Goal: Task Accomplishment & Management: Use online tool/utility

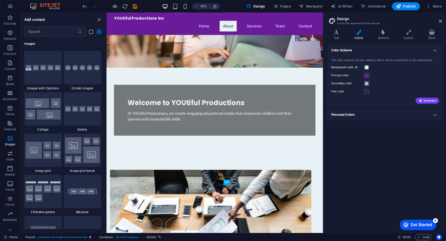
click at [416, 224] on div "Get Started" at bounding box center [422, 224] width 22 height 5
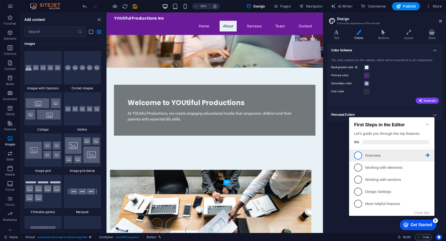
click at [359, 153] on span "1" at bounding box center [358, 155] width 8 height 8
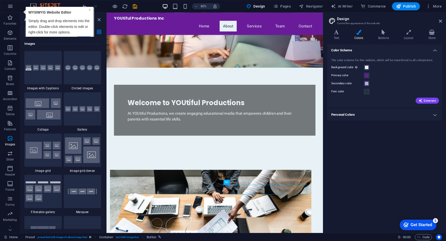
click at [89, 12] on link "×" at bounding box center [89, 10] width 2 height 4
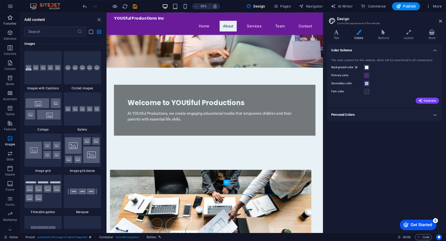
click at [12, 21] on span "Favorites" at bounding box center [10, 21] width 20 height 12
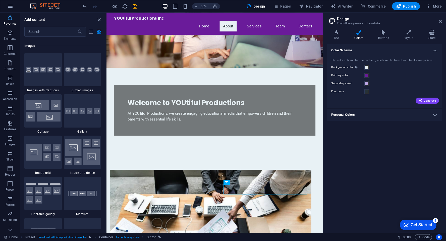
click at [12, 21] on span "Favorites" at bounding box center [10, 21] width 20 height 12
click at [10, 18] on icon "button" at bounding box center [10, 18] width 6 height 6
click at [100, 19] on icon "close panel" at bounding box center [99, 20] width 6 height 6
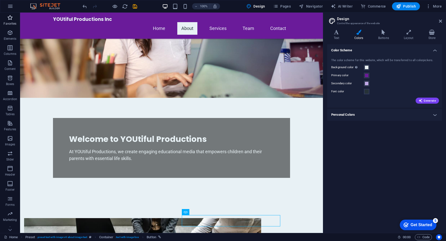
click at [10, 17] on icon "button" at bounding box center [10, 18] width 6 height 6
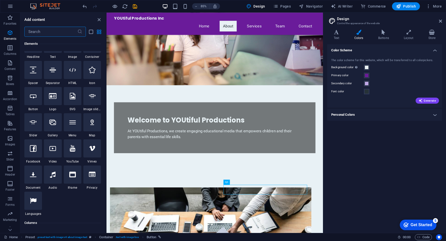
scroll to position [33, 0]
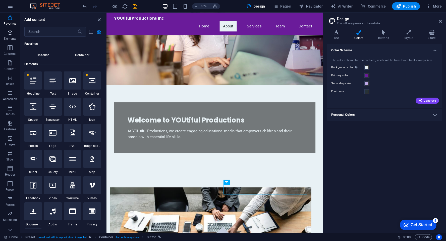
click at [11, 36] on span "Elements" at bounding box center [10, 36] width 20 height 12
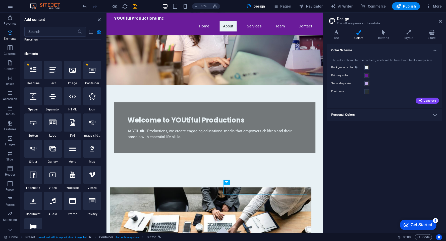
scroll to position [53, 0]
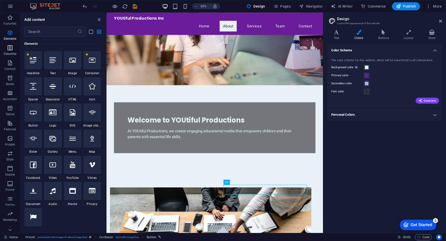
click at [11, 49] on icon "button" at bounding box center [10, 48] width 6 height 6
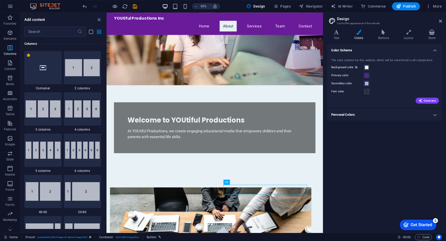
scroll to position [249, 0]
click at [42, 196] on img at bounding box center [43, 191] width 35 height 19
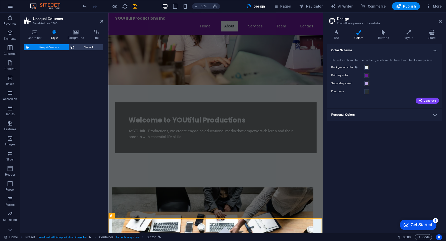
select select "%"
select select "rem"
select select "preset-unequal-columns-v2-1-40-60"
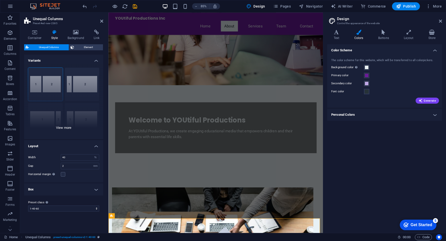
click at [52, 79] on div "[PHONE_NUMBER] [PHONE_NUMBER] 70-30 Default" at bounding box center [63, 101] width 79 height 75
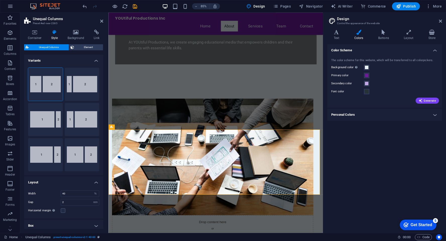
scroll to position [191, 0]
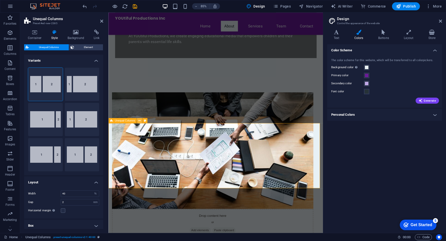
click at [140, 121] on icon at bounding box center [139, 120] width 2 height 5
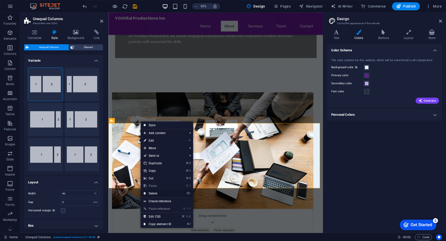
click at [153, 192] on link "⌦ Delete" at bounding box center [158, 193] width 34 height 8
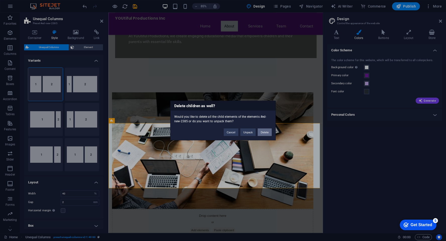
click at [266, 132] on button "Delete" at bounding box center [265, 132] width 14 height 8
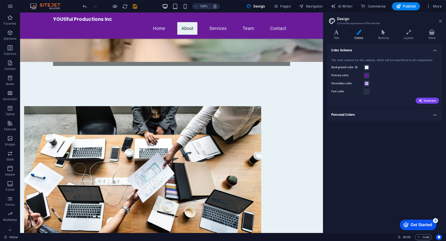
click at [441, 20] on icon at bounding box center [440, 21] width 3 height 4
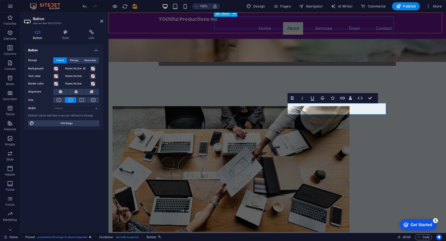
scroll to position [191, 0]
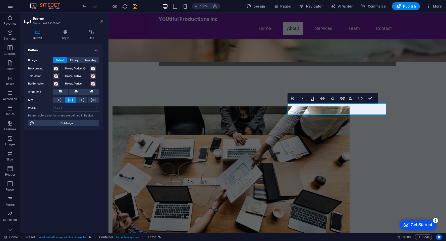
click at [102, 21] on icon at bounding box center [101, 21] width 3 height 4
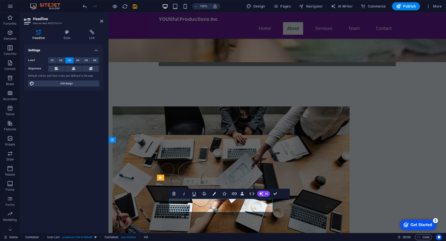
drag, startPoint x: 213, startPoint y: 205, endPoint x: 173, endPoint y: 206, distance: 40.2
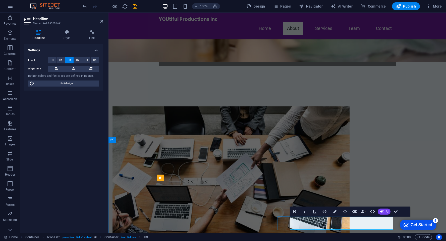
drag, startPoint x: 352, startPoint y: 222, endPoint x: 292, endPoint y: 221, distance: 59.5
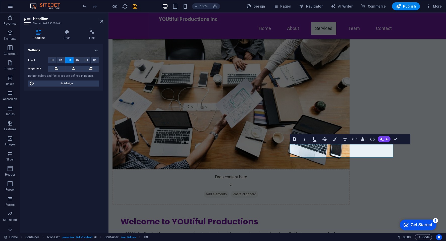
scroll to position [266, 0]
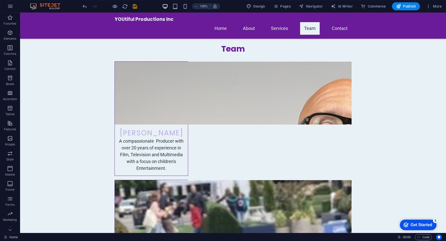
scroll to position [824, 0]
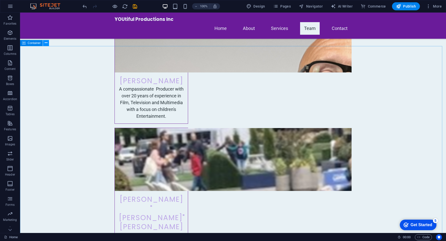
click at [46, 44] on icon at bounding box center [46, 42] width 3 height 5
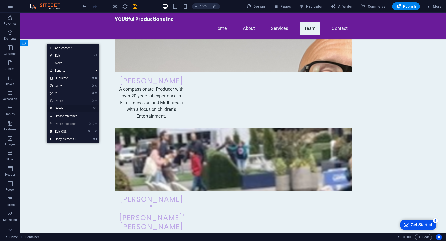
click at [62, 108] on link "⌦ Delete" at bounding box center [64, 108] width 34 height 8
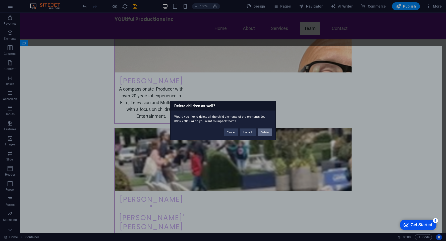
click at [264, 131] on button "Delete" at bounding box center [265, 132] width 14 height 8
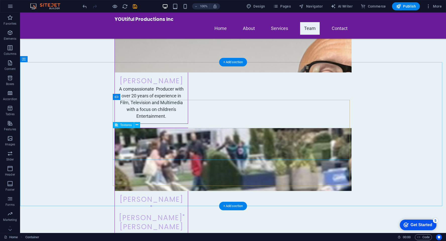
scroll to position [808, 0]
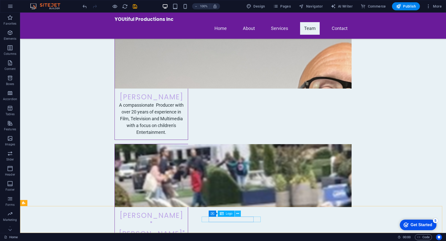
click at [238, 214] on icon at bounding box center [237, 213] width 3 height 5
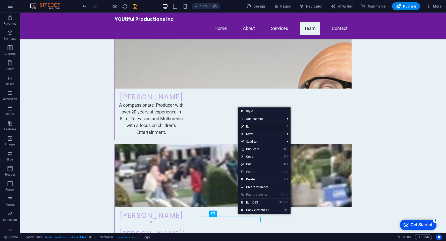
click at [250, 128] on link "⏎ Edit" at bounding box center [255, 127] width 34 height 8
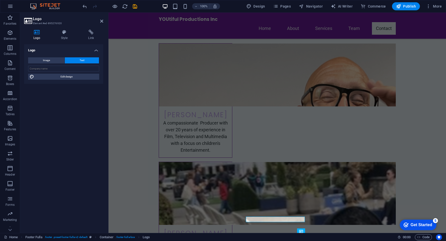
click at [104, 21] on aside "Logo Element #ed-895276920 Logo Style Link Logo Image Text Drag files here, cli…" at bounding box center [64, 123] width 88 height 220
click at [102, 19] on icon at bounding box center [101, 21] width 3 height 4
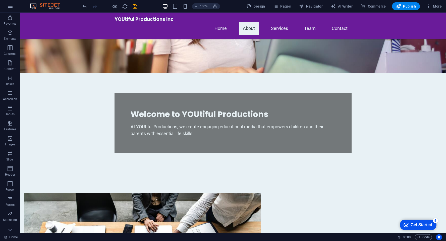
scroll to position [0, 0]
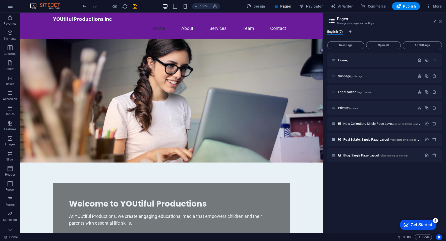
click at [440, 20] on icon at bounding box center [440, 21] width 3 height 4
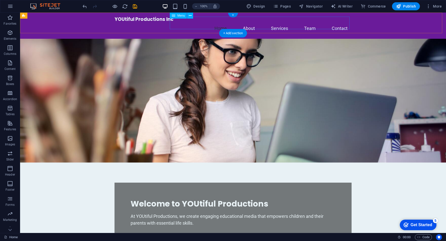
click at [248, 23] on nav "Home About Services Team Contact" at bounding box center [233, 28] width 237 height 13
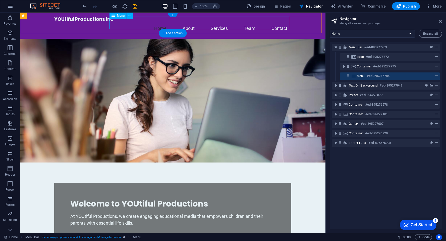
click at [189, 24] on nav "Home About Services Team Contact" at bounding box center [172, 28] width 237 height 13
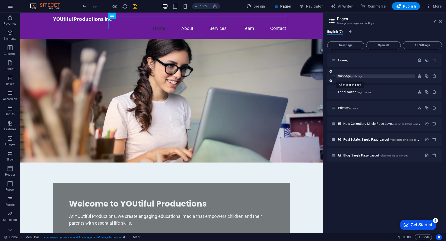
click at [343, 75] on span "Subpage /subpage" at bounding box center [350, 76] width 24 height 4
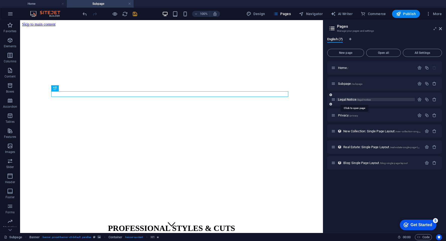
click at [350, 98] on span "Legal Notice /legal-notice" at bounding box center [354, 99] width 33 height 4
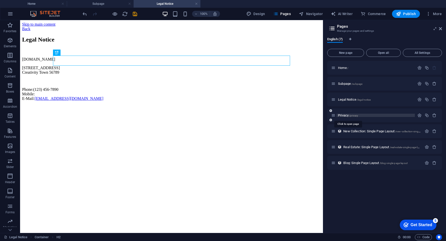
click at [345, 115] on span "Privacy /privacy" at bounding box center [348, 115] width 20 height 4
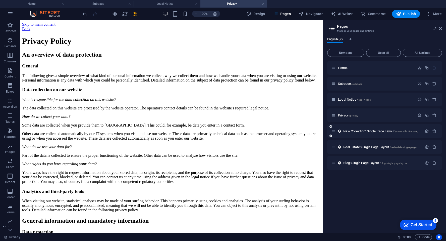
click at [371, 133] on div "New Collection: Single Page Layout /new-collection-single-page-layout" at bounding box center [376, 131] width 91 height 6
click at [374, 130] on span "New Collection: Single Page Layout /new-collection-single-page-layout" at bounding box center [388, 131] width 91 height 4
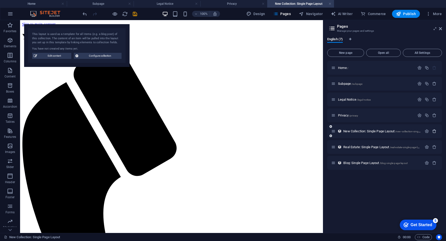
click at [434, 132] on icon "button" at bounding box center [434, 131] width 4 height 4
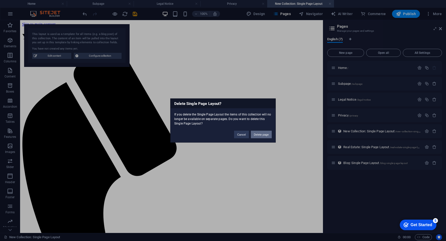
click at [261, 136] on button "Delete page" at bounding box center [261, 135] width 21 height 8
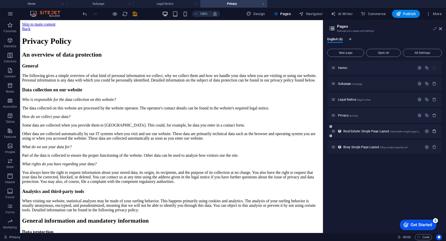
click at [434, 131] on icon "button" at bounding box center [434, 131] width 4 height 4
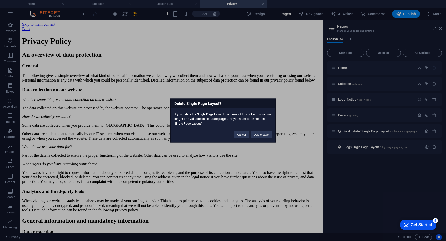
click at [353, 131] on div "Delete Single Page Layout? If you delete the Single Page Layout the items of th…" at bounding box center [223, 120] width 446 height 241
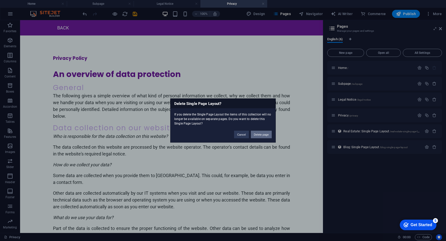
click at [260, 135] on button "Delete page" at bounding box center [261, 135] width 21 height 8
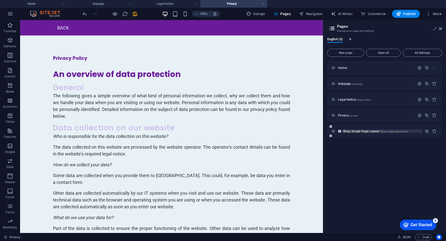
click at [362, 132] on span "Blog: Single Page Layout /blog-single-page-layout" at bounding box center [375, 131] width 64 height 4
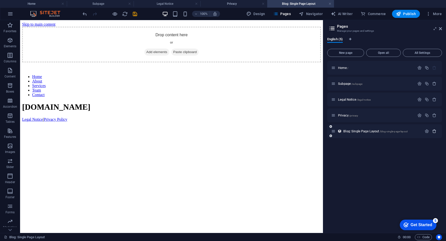
click at [434, 132] on icon "button" at bounding box center [434, 131] width 4 height 4
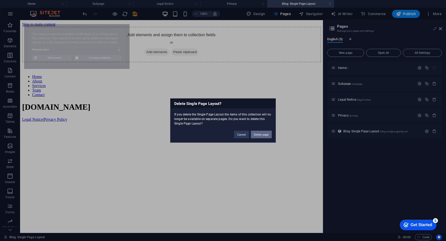
click at [260, 134] on button "Delete page" at bounding box center [261, 135] width 21 height 8
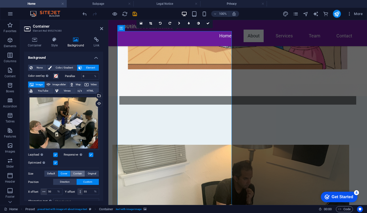
click at [75, 174] on span "Contain" at bounding box center [77, 174] width 9 height 6
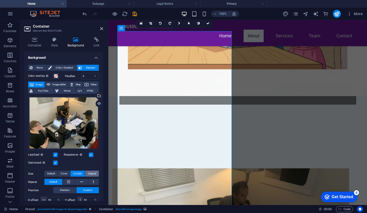
click at [91, 172] on span "Original" at bounding box center [92, 174] width 8 height 6
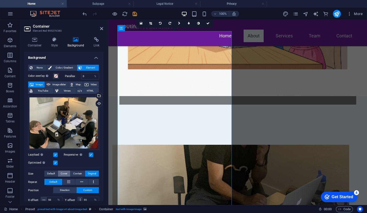
click at [66, 174] on span "Cover" at bounding box center [64, 174] width 7 height 6
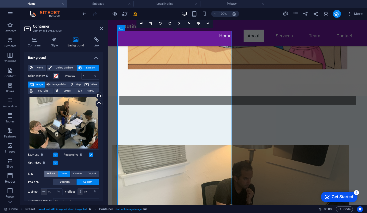
click at [52, 172] on span "Default" at bounding box center [51, 174] width 8 height 6
click at [66, 181] on span "Direction" at bounding box center [65, 182] width 10 height 6
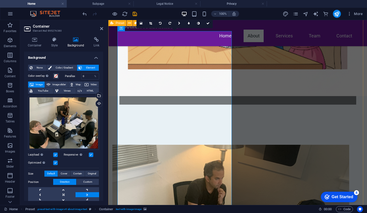
drag, startPoint x: 158, startPoint y: 171, endPoint x: 178, endPoint y: 145, distance: 32.9
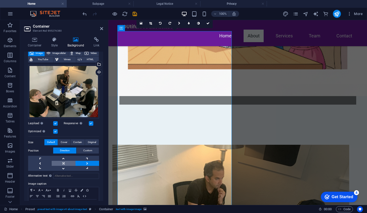
scroll to position [32, 0]
click at [87, 158] on link at bounding box center [88, 158] width 24 height 5
click at [86, 166] on link at bounding box center [88, 168] width 24 height 5
click at [39, 167] on link at bounding box center [40, 168] width 24 height 5
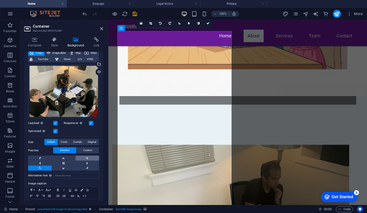
click at [87, 156] on link at bounding box center [88, 158] width 24 height 5
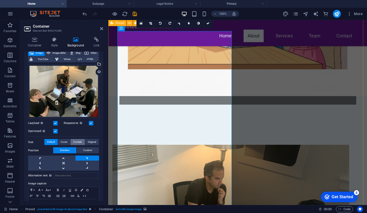
click at [78, 142] on span "Contain" at bounding box center [77, 142] width 9 height 6
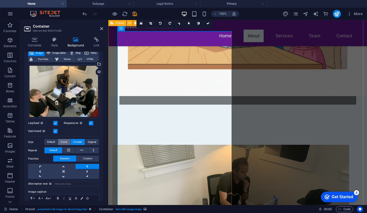
click at [65, 142] on span "Cover" at bounding box center [64, 142] width 7 height 6
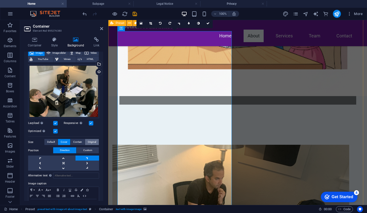
click at [91, 141] on span "Original" at bounding box center [92, 142] width 8 height 6
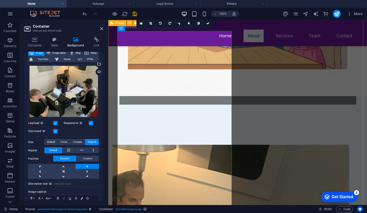
drag, startPoint x: 200, startPoint y: 157, endPoint x: 200, endPoint y: 137, distance: 20.3
click at [68, 149] on icon at bounding box center [68, 150] width 3 height 6
click at [54, 149] on span "Default" at bounding box center [53, 150] width 8 height 6
click at [87, 158] on span "Custom" at bounding box center [87, 159] width 9 height 6
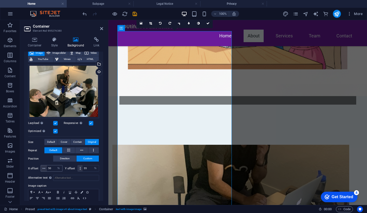
click at [45, 169] on icon at bounding box center [43, 168] width 3 height 3
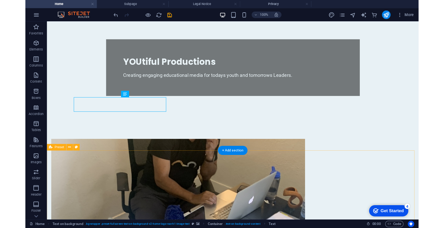
scroll to position [0, 0]
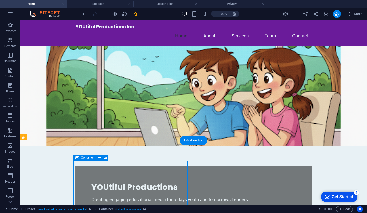
select select "%"
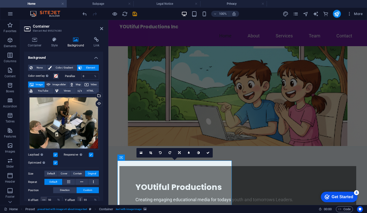
click at [104, 151] on div "Container Style Background Link Size Height Default px rem % vh vw Min. height …" at bounding box center [63, 119] width 87 height 172
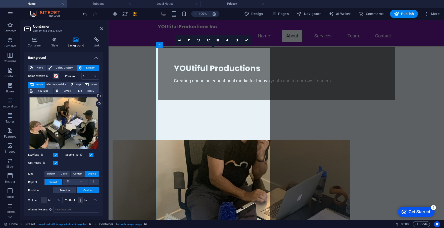
scroll to position [111, 0]
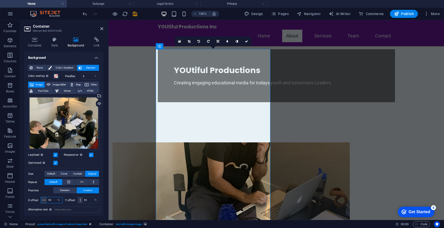
drag, startPoint x: 52, startPoint y: 200, endPoint x: 45, endPoint y: 200, distance: 7.0
click at [45, 200] on div "50 px rem % vh vw" at bounding box center [52, 200] width 22 height 7
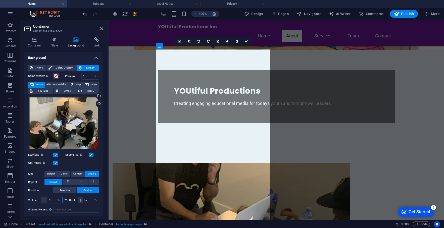
drag, startPoint x: 52, startPoint y: 199, endPoint x: 47, endPoint y: 199, distance: 5.8
click at [47, 199] on div "70 px rem % vh vw" at bounding box center [52, 200] width 22 height 7
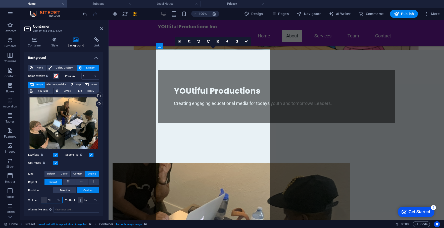
drag, startPoint x: 52, startPoint y: 199, endPoint x: 44, endPoint y: 198, distance: 8.3
click at [44, 198] on div "90 px rem % vh vw" at bounding box center [52, 200] width 22 height 7
type input "80"
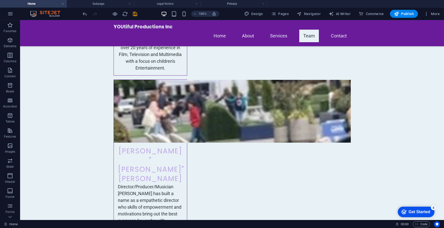
scroll to position [762, 0]
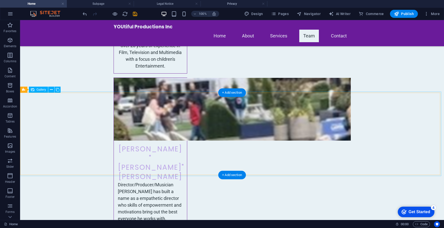
select select "px"
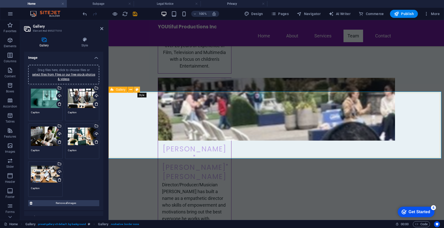
click at [138, 90] on icon at bounding box center [137, 89] width 3 height 5
select select "rem"
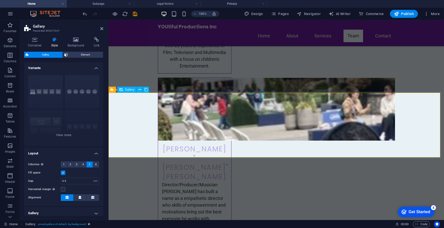
click at [130, 89] on icon at bounding box center [130, 89] width 3 height 5
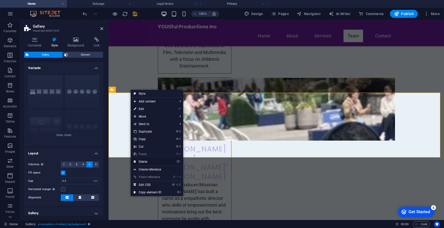
click at [140, 161] on link "⌦ Delete" at bounding box center [148, 162] width 34 height 8
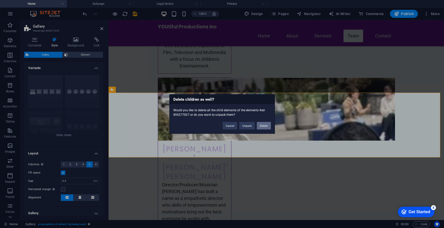
click at [264, 124] on button "Delete" at bounding box center [264, 126] width 14 height 8
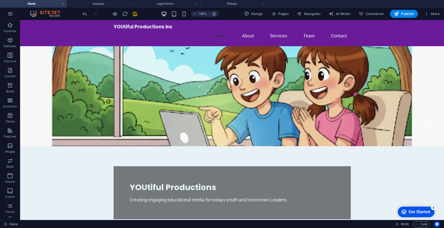
scroll to position [15, 0]
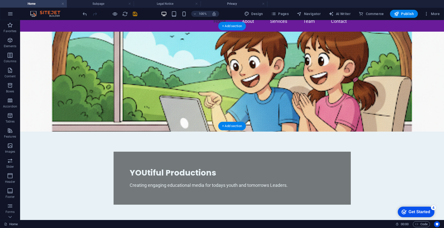
click at [331, 73] on figure at bounding box center [232, 82] width 424 height 100
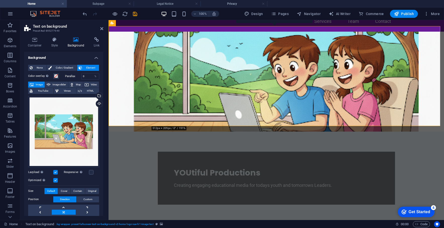
drag, startPoint x: 101, startPoint y: 164, endPoint x: 103, endPoint y: 174, distance: 10.7
click at [103, 174] on div "Container Style Background Link Size Height Default px rem % vh vw Min. height …" at bounding box center [63, 126] width 87 height 187
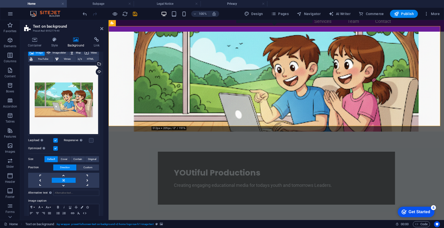
scroll to position [32, 0]
click at [87, 166] on span "Custom" at bounding box center [87, 167] width 9 height 6
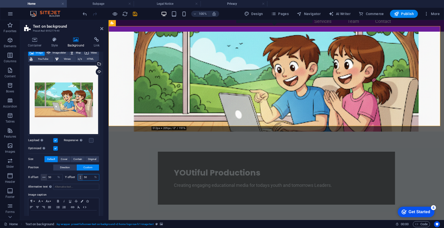
drag, startPoint x: 88, startPoint y: 177, endPoint x: 82, endPoint y: 176, distance: 5.3
click at [83, 176] on input "50" at bounding box center [91, 177] width 16 height 6
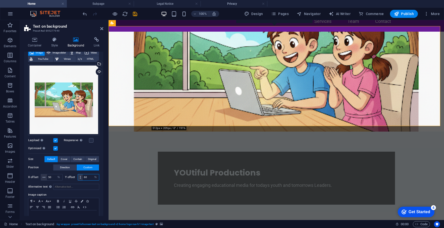
drag, startPoint x: 88, startPoint y: 178, endPoint x: 82, endPoint y: 177, distance: 6.4
click at [82, 177] on div "60 px rem % vh vw" at bounding box center [89, 177] width 22 height 7
type input "55"
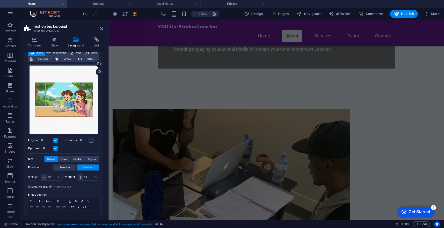
scroll to position [144, 0]
click at [76, 159] on span "Contain" at bounding box center [77, 159] width 9 height 6
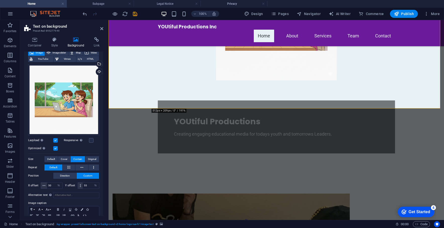
scroll to position [0, 0]
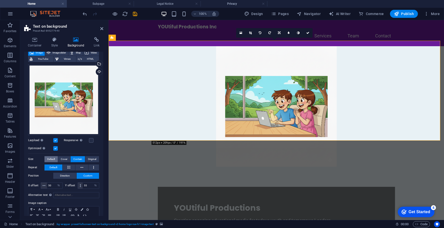
click at [48, 159] on span "Default" at bounding box center [51, 159] width 8 height 6
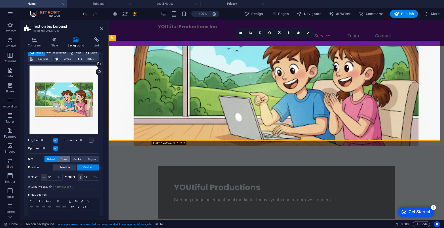
click at [64, 157] on span "Cover" at bounding box center [64, 159] width 7 height 6
click at [90, 157] on span "Original" at bounding box center [92, 159] width 8 height 6
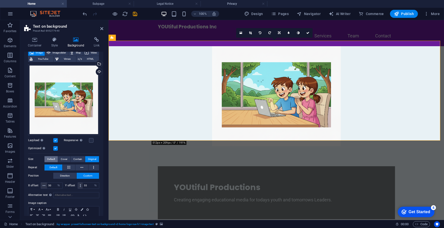
click at [51, 157] on span "Default" at bounding box center [51, 159] width 8 height 6
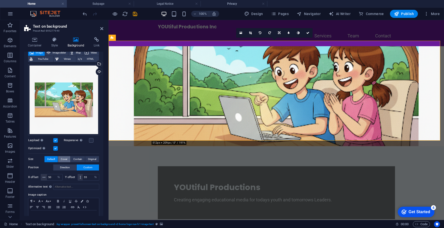
click at [64, 158] on span "Cover" at bounding box center [64, 159] width 7 height 6
click at [75, 158] on span "Contain" at bounding box center [77, 159] width 9 height 6
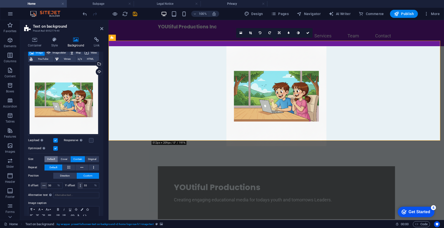
click at [51, 158] on span "Default" at bounding box center [51, 159] width 8 height 6
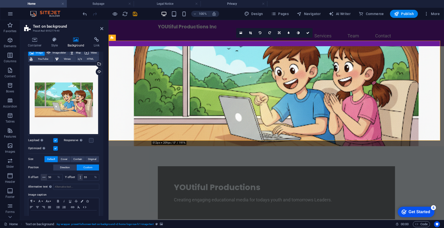
select select "%"
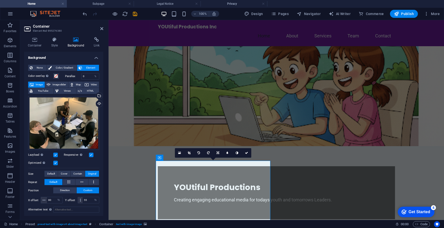
click at [91, 154] on label at bounding box center [91, 155] width 5 height 5
click at [0, 0] on input "Responsive Automatically load retina image and smartphone optimized sizes." at bounding box center [0, 0] width 0 height 0
click at [90, 154] on label at bounding box center [91, 155] width 5 height 5
click at [0, 0] on input "Responsive Automatically load retina image and smartphone optimized sizes." at bounding box center [0, 0] width 0 height 0
click at [190, 154] on icon at bounding box center [189, 152] width 3 height 3
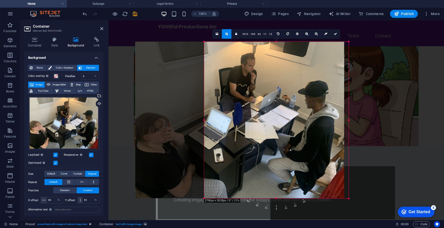
drag, startPoint x: 170, startPoint y: 200, endPoint x: 239, endPoint y: 197, distance: 68.9
click at [239, 197] on div "180 170 160 150 140 130 120 110 100 90 80 70 60 50 40 30 20 10 0 -10 -20 -30 -4…" at bounding box center [276, 120] width 144 height 157
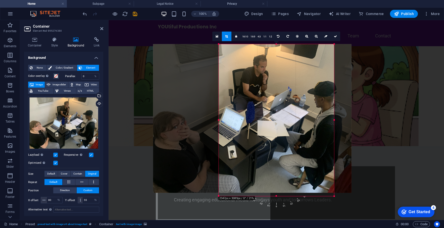
drag, startPoint x: 347, startPoint y: 120, endPoint x: 322, endPoint y: 124, distance: 24.3
click at [322, 124] on div "180 170 160 150 140 130 120 110 100 90 80 70 60 50 40 30 20 10 0 -10 -20 -30 -4…" at bounding box center [275, 120] width 115 height 152
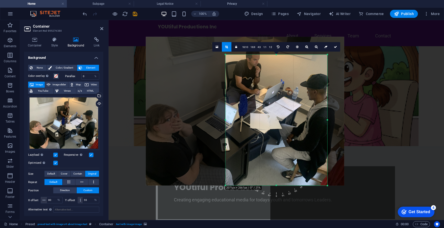
drag, startPoint x: 219, startPoint y: 46, endPoint x: 233, endPoint y: 64, distance: 22.7
click at [233, 64] on div "180 170 160 150 140 130 120 110 100 90 80 70 60 50 40 30 20 10 0 -10 -20 -30 -4…" at bounding box center [276, 120] width 102 height 131
click at [335, 46] on icon at bounding box center [335, 46] width 3 height 3
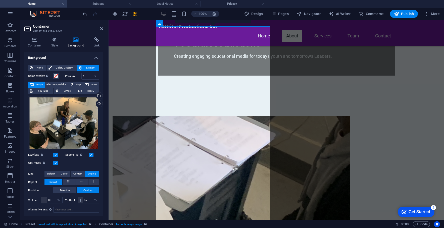
scroll to position [134, 0]
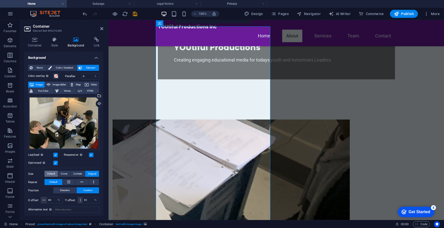
click at [52, 174] on span "Default" at bounding box center [51, 174] width 8 height 6
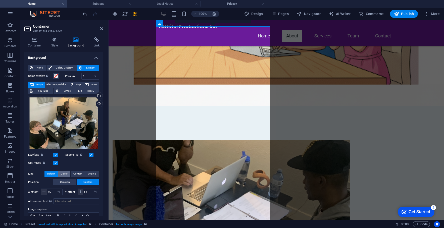
click at [63, 174] on span "Cover" at bounding box center [64, 174] width 7 height 6
click at [50, 173] on span "Default" at bounding box center [51, 174] width 8 height 6
click at [78, 172] on span "Contain" at bounding box center [77, 174] width 9 height 6
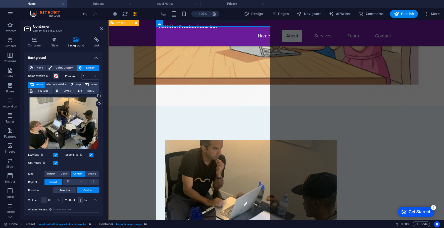
drag, startPoint x: 235, startPoint y: 87, endPoint x: 235, endPoint y: 80, distance: 7.3
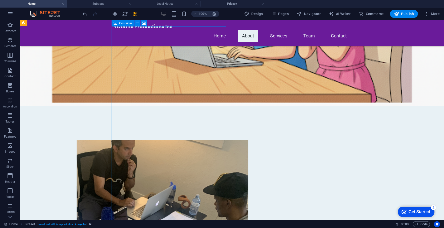
click at [128, 24] on span "Container" at bounding box center [125, 23] width 13 height 3
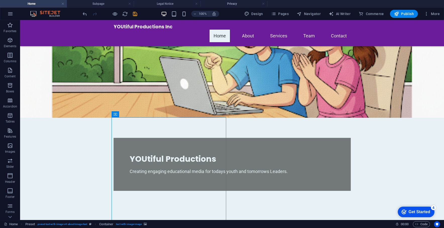
scroll to position [42, 0]
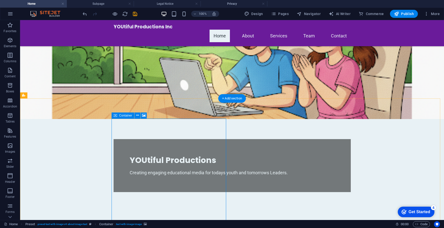
select select "%"
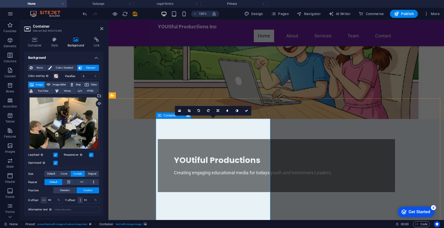
click at [246, 111] on icon at bounding box center [246, 110] width 3 height 3
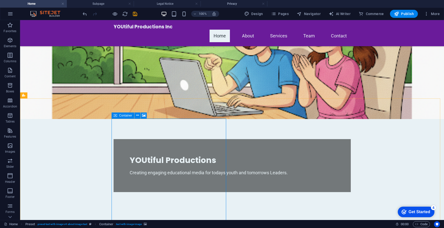
click at [130, 116] on span "Container" at bounding box center [125, 115] width 13 height 3
click at [137, 115] on icon at bounding box center [137, 115] width 3 height 5
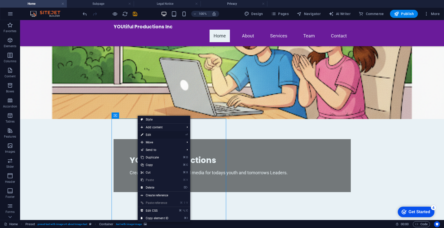
click at [148, 135] on link "⏎ Edit" at bounding box center [155, 135] width 34 height 8
select select "%"
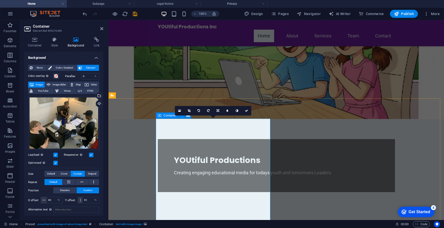
click at [63, 67] on span "Color / Gradient" at bounding box center [64, 68] width 22 height 6
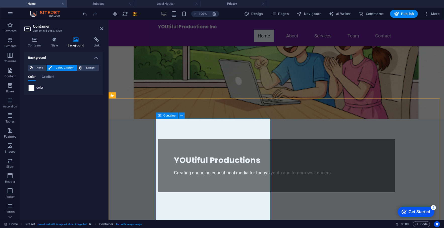
click at [90, 68] on span "Element" at bounding box center [91, 68] width 14 height 6
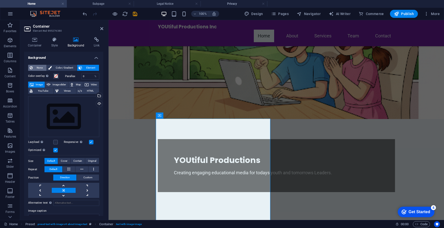
click at [37, 69] on span "None" at bounding box center [39, 68] width 11 height 6
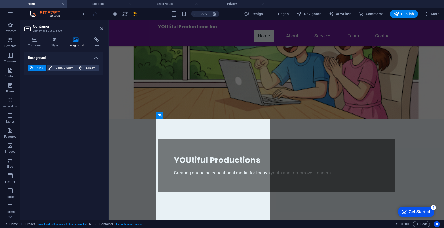
click at [94, 55] on h4 "Background" at bounding box center [63, 56] width 79 height 9
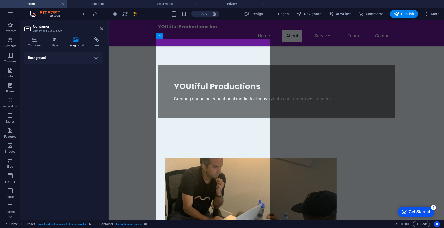
scroll to position [109, 0]
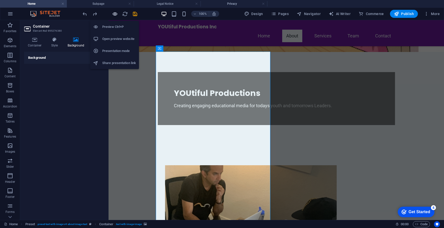
click at [115, 13] on icon "button" at bounding box center [115, 14] width 6 height 6
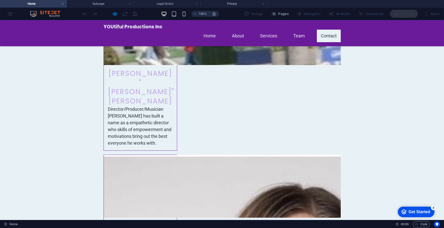
scroll to position [806, 0]
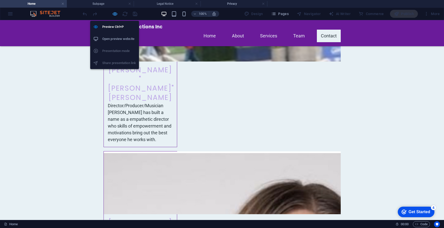
click at [117, 12] on icon "button" at bounding box center [115, 14] width 6 height 6
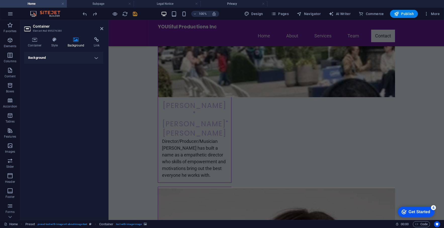
drag, startPoint x: 442, startPoint y: 78, endPoint x: 489, endPoint y: 245, distance: 174.3
click at [182, 199] on button at bounding box center [180, 200] width 6 height 6
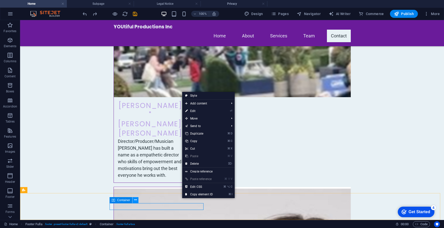
click at [136, 201] on icon at bounding box center [135, 199] width 3 height 5
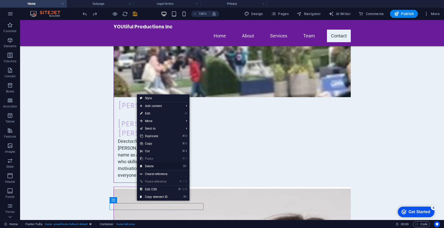
click at [153, 166] on link "⌦ Delete" at bounding box center [154, 166] width 34 height 8
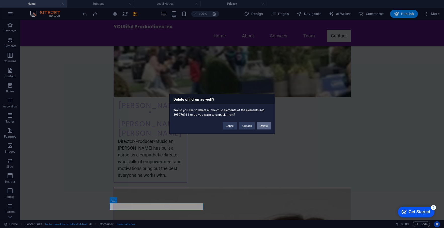
click at [264, 124] on button "Delete" at bounding box center [264, 126] width 14 height 8
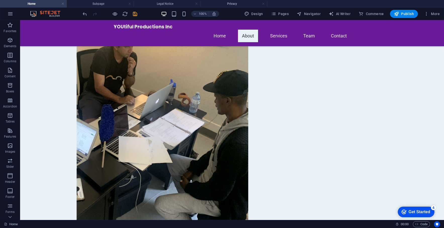
scroll to position [158, 0]
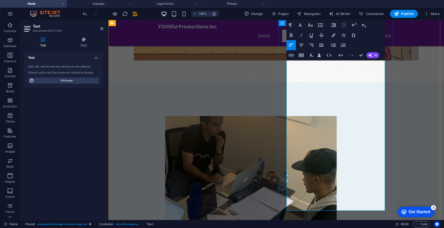
drag, startPoint x: 380, startPoint y: 146, endPoint x: 365, endPoint y: 146, distance: 14.6
drag, startPoint x: 349, startPoint y: 167, endPoint x: 357, endPoint y: 166, distance: 8.1
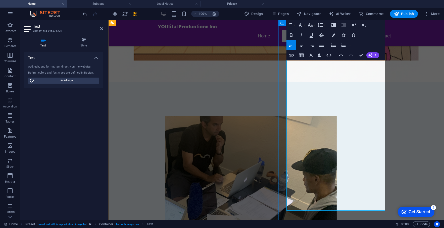
drag, startPoint x: 350, startPoint y: 167, endPoint x: 353, endPoint y: 184, distance: 17.1
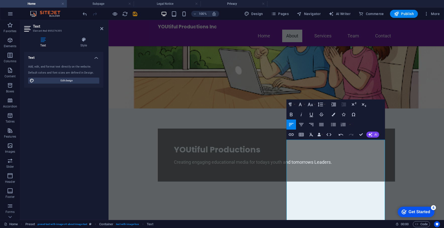
scroll to position [66, 0]
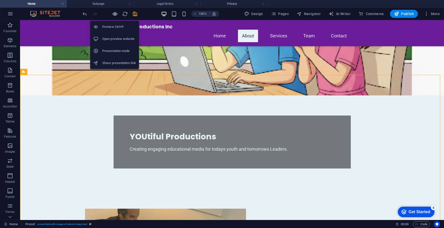
click at [116, 15] on icon "button" at bounding box center [115, 14] width 6 height 6
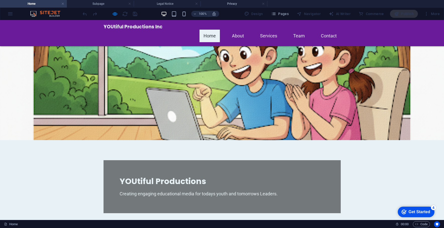
scroll to position [0, 0]
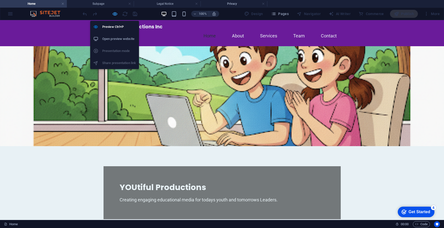
click at [114, 15] on icon "button" at bounding box center [115, 14] width 6 height 6
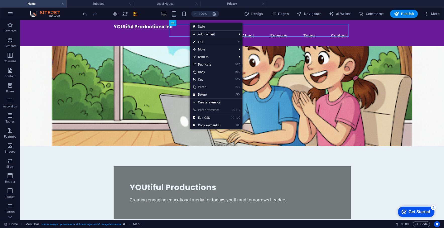
click at [203, 41] on link "⏎ Edit" at bounding box center [207, 42] width 34 height 8
select select
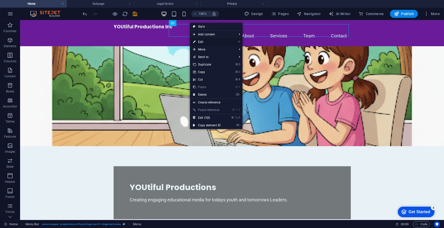
select select
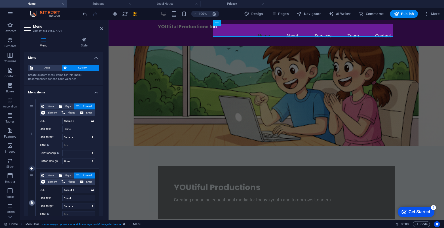
click at [31, 204] on icon at bounding box center [31, 203] width 3 height 4
select select
type input "#services-1"
type input "Services"
select select
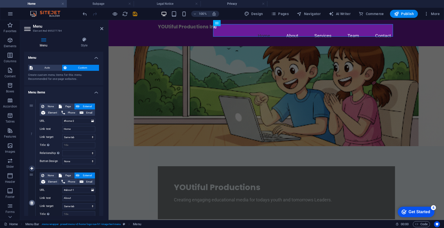
type input "#team-1"
type input "Team"
select select
type input "#contact-us-1"
type input "Contact"
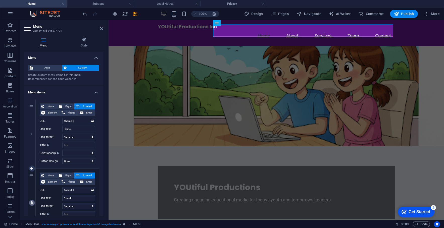
select select
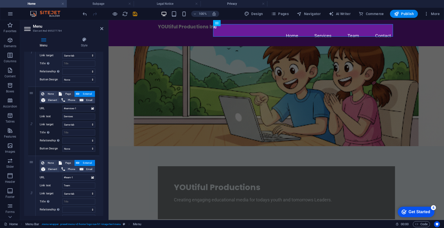
scroll to position [83, 0]
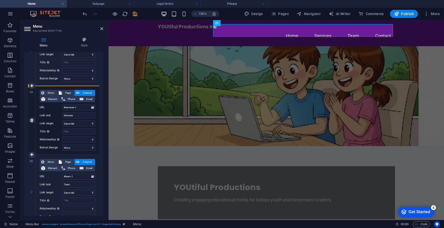
drag, startPoint x: 33, startPoint y: 172, endPoint x: 37, endPoint y: 93, distance: 79.0
click at [37, 93] on div "1 None Page External Element Phone Email Page Home Subpage Legal Notice Privacy…" at bounding box center [63, 155] width 71 height 276
select select
type input "#team-1"
type input "Team"
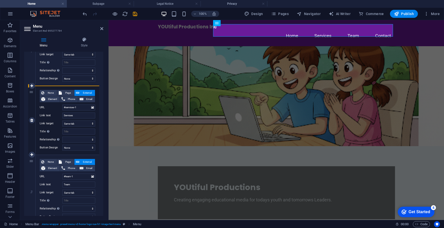
select select
type input "#services-1"
type input "Services"
select select
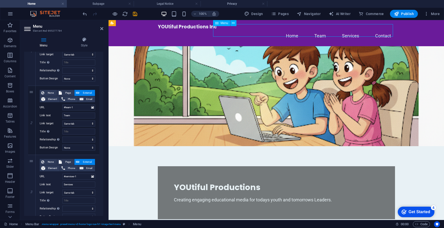
drag, startPoint x: 242, startPoint y: 31, endPoint x: 258, endPoint y: 31, distance: 15.8
click at [258, 31] on nav "Home Team Services Contact" at bounding box center [276, 36] width 237 height 13
drag, startPoint x: 235, startPoint y: 31, endPoint x: 250, endPoint y: 32, distance: 14.8
click at [250, 32] on nav "Home Team Services Contact" at bounding box center [276, 36] width 237 height 13
drag, startPoint x: 333, startPoint y: 44, endPoint x: 246, endPoint y: 25, distance: 89.4
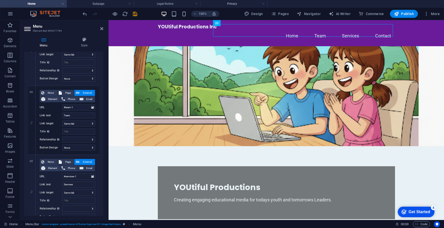
drag, startPoint x: 102, startPoint y: 94, endPoint x: 101, endPoint y: 122, distance: 28.1
click at [101, 122] on div "1 None Page External Element Phone Email Page Home Subpage Legal Notice Privacy…" at bounding box center [63, 155] width 79 height 284
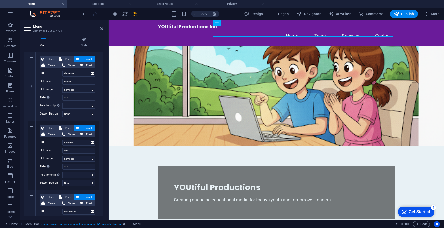
scroll to position [0, 0]
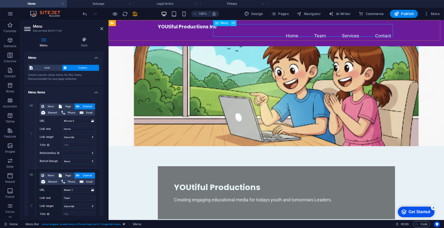
click at [426, 35] on div "YOUtiful Productions Inc Home Team Services Contact" at bounding box center [275, 33] width 335 height 26
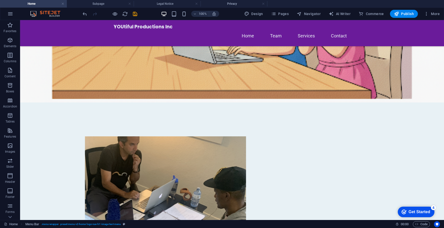
scroll to position [139, 0]
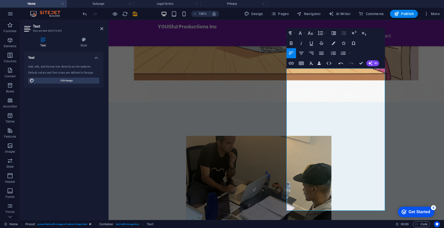
scroll to position [105, 0]
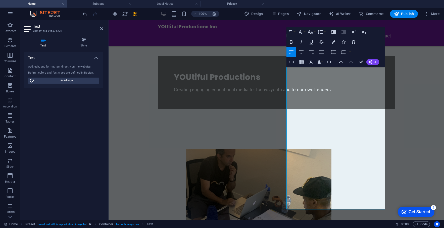
scroll to position [126, 0]
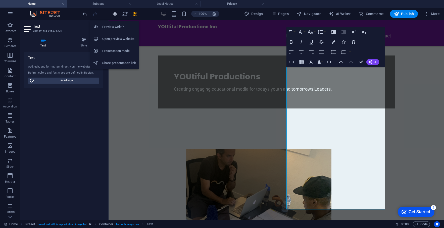
click at [114, 13] on icon "button" at bounding box center [115, 14] width 6 height 6
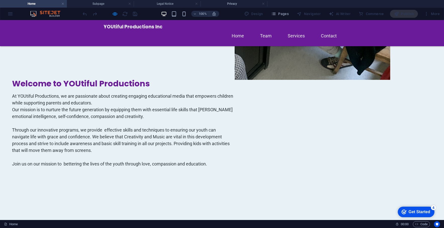
scroll to position [395, 0]
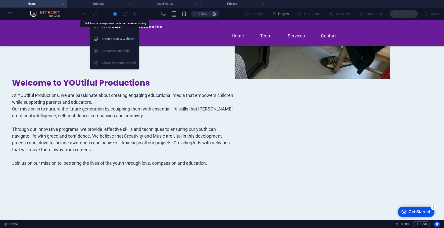
click at [116, 14] on icon "button" at bounding box center [115, 14] width 6 height 6
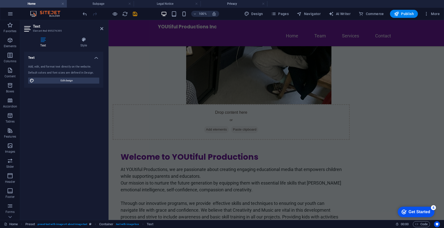
scroll to position [355, 0]
